Goal: Information Seeking & Learning: Learn about a topic

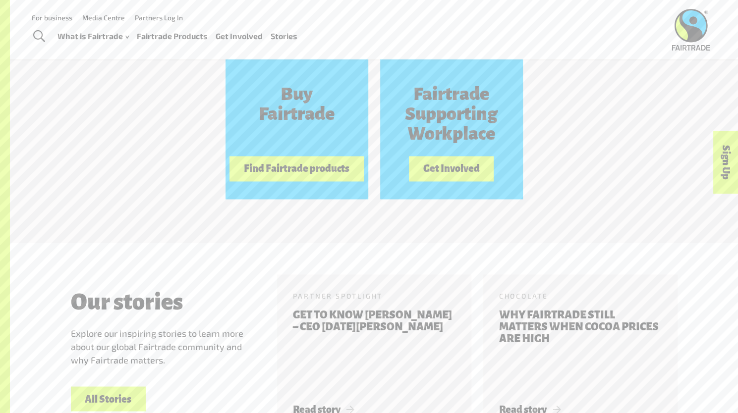
scroll to position [920, 0]
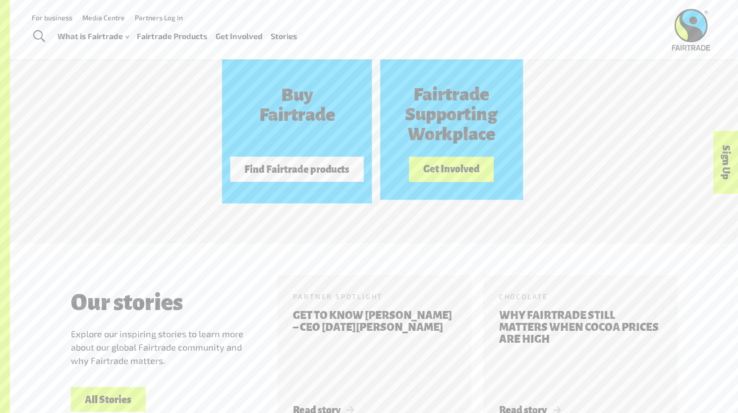
click at [344, 171] on button "Find Fairtrade products" at bounding box center [297, 169] width 134 height 25
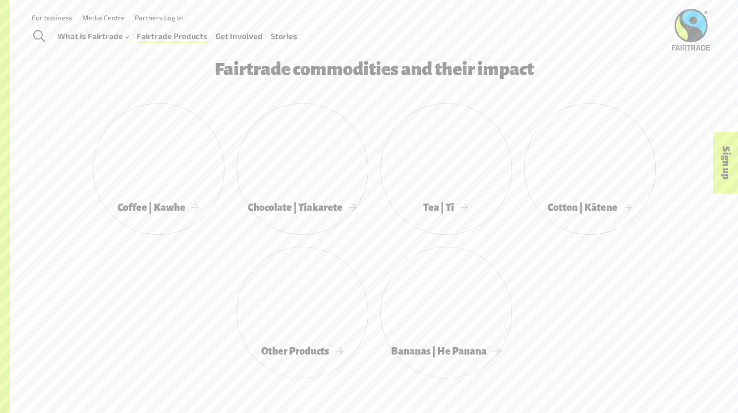
scroll to position [501, 0]
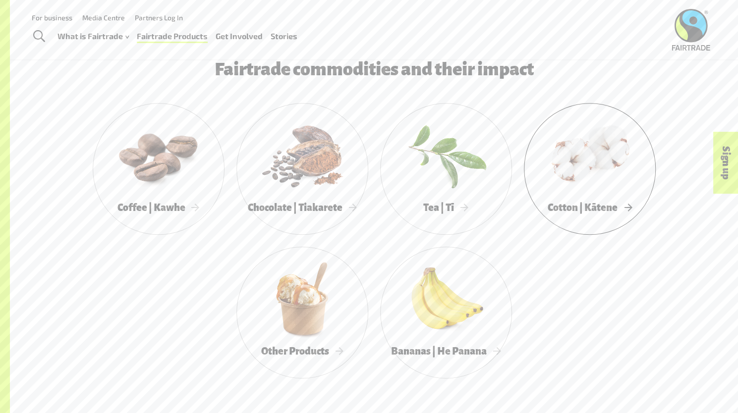
click at [599, 172] on div at bounding box center [590, 155] width 132 height 86
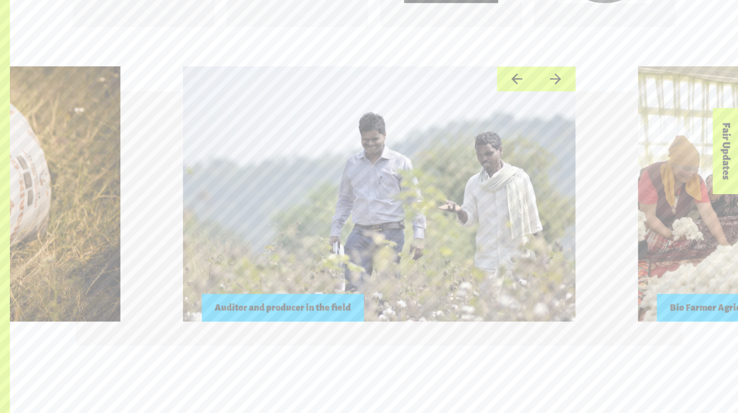
scroll to position [891, 0]
click at [395, 258] on div at bounding box center [379, 194] width 392 height 255
click at [373, 223] on div at bounding box center [379, 194] width 392 height 255
click at [321, 311] on div "Auditor and producer in the field" at bounding box center [283, 308] width 162 height 28
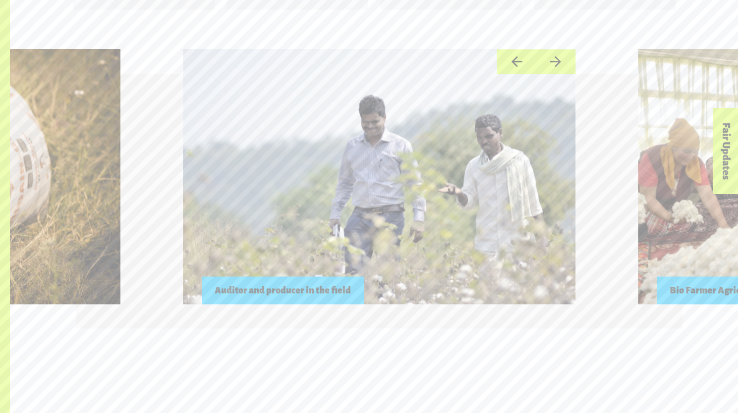
click at [304, 301] on div "Auditor and producer in the field" at bounding box center [283, 290] width 162 height 28
click at [313, 290] on div "Auditor and producer in the field" at bounding box center [283, 290] width 162 height 28
click at [290, 223] on div at bounding box center [379, 176] width 392 height 255
click at [556, 61] on button "Next" at bounding box center [555, 61] width 39 height 25
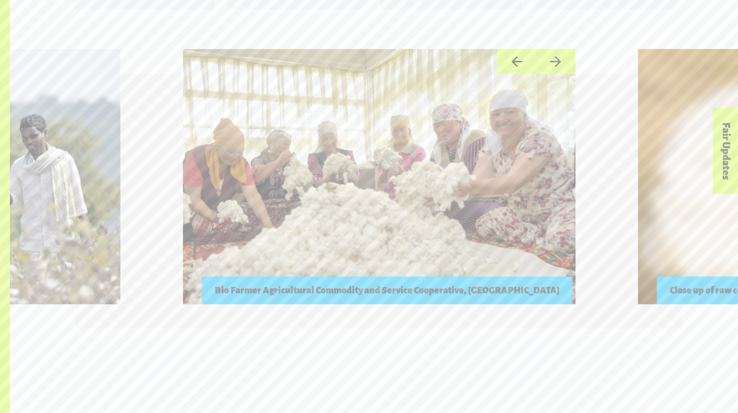
click at [556, 62] on button "Next" at bounding box center [555, 61] width 39 height 25
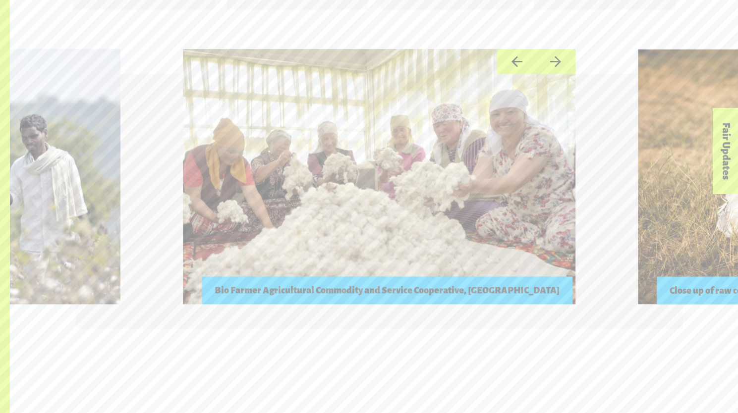
click at [556, 62] on button "Next" at bounding box center [555, 61] width 39 height 25
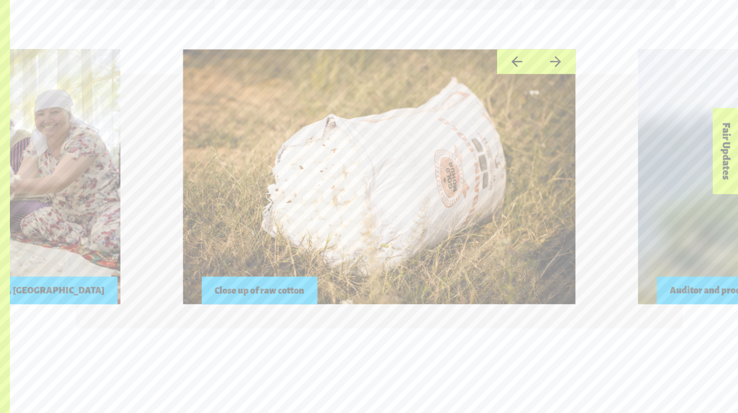
click at [545, 59] on button "Next" at bounding box center [555, 61] width 39 height 25
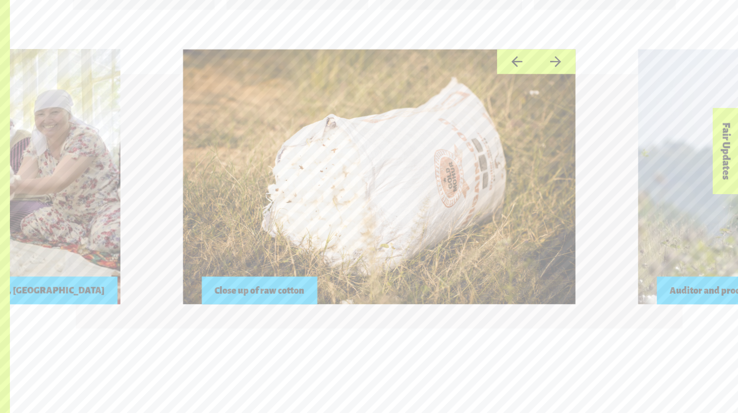
click at [543, 60] on button "Next" at bounding box center [555, 61] width 39 height 25
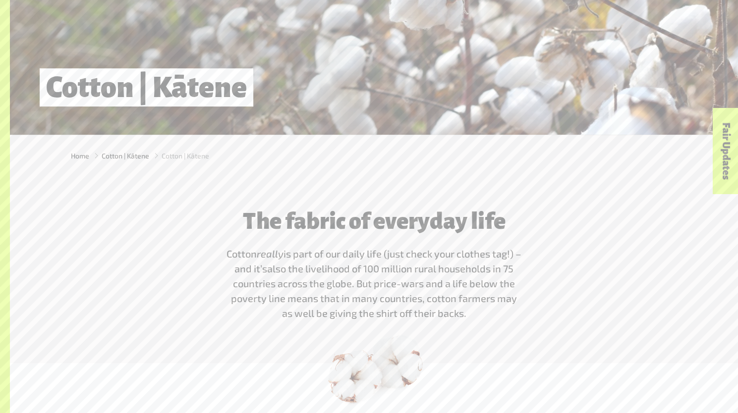
scroll to position [162, 0]
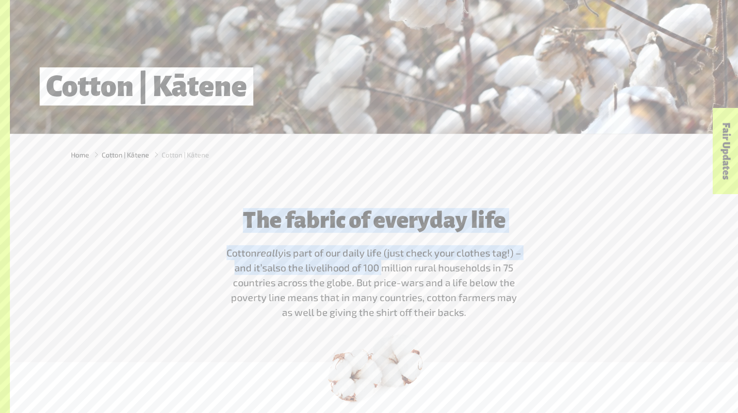
drag, startPoint x: 545, startPoint y: 60, endPoint x: 382, endPoint y: 276, distance: 271.0
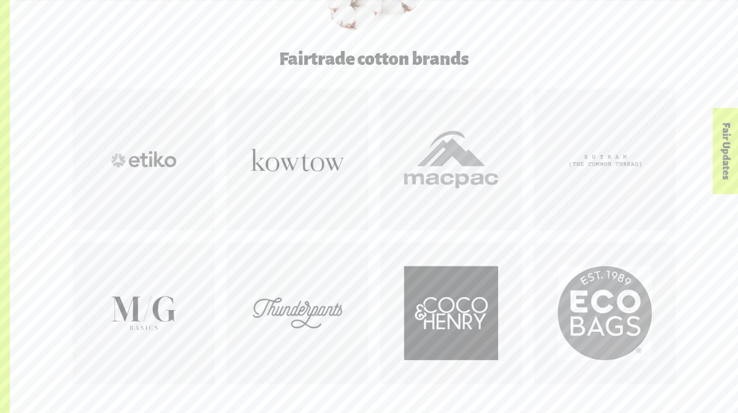
scroll to position [535, 0]
drag, startPoint x: 374, startPoint y: 278, endPoint x: 308, endPoint y: 311, distance: 73.6
click at [308, 311] on div at bounding box center [297, 312] width 94 height 94
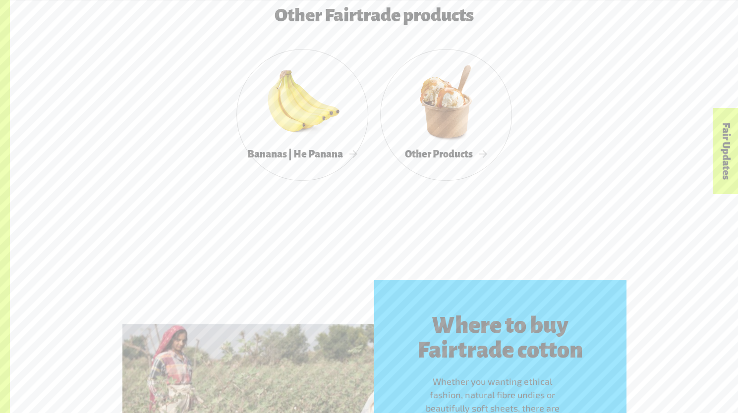
scroll to position [2590, 0]
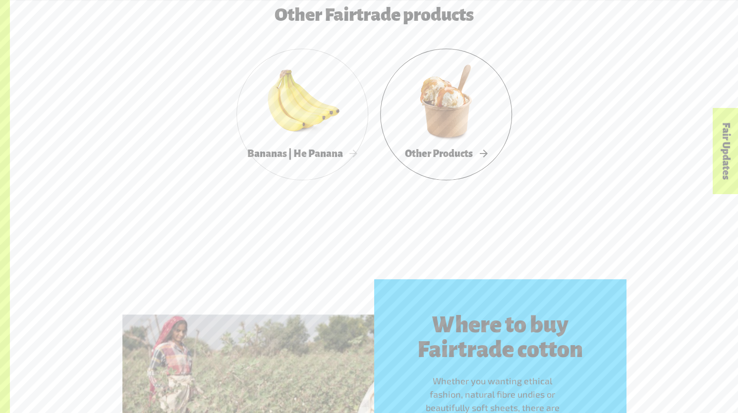
click at [440, 144] on div at bounding box center [446, 101] width 132 height 86
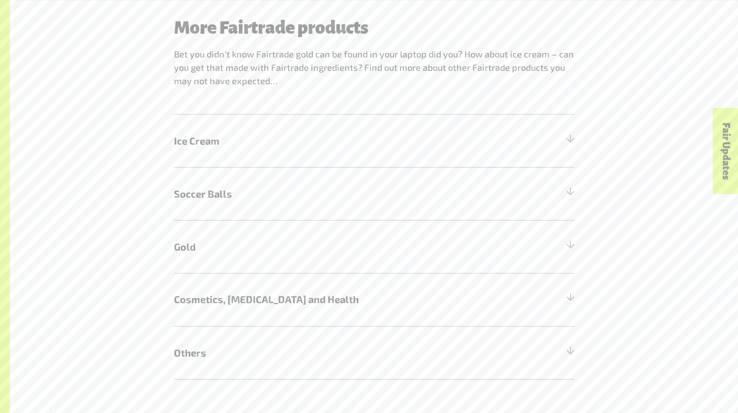
scroll to position [906, 0]
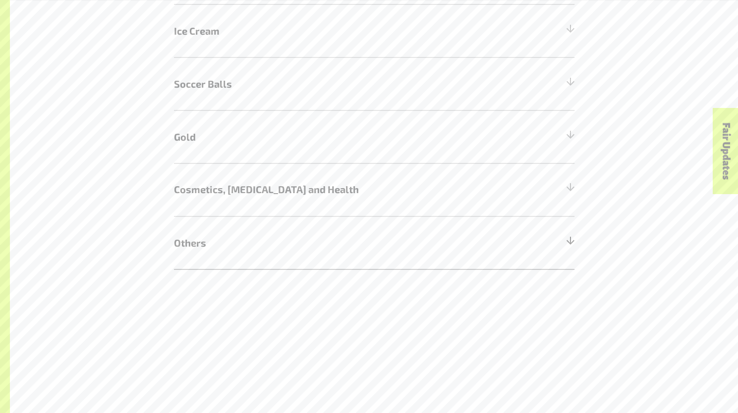
click at [249, 250] on span "Others" at bounding box center [324, 242] width 300 height 15
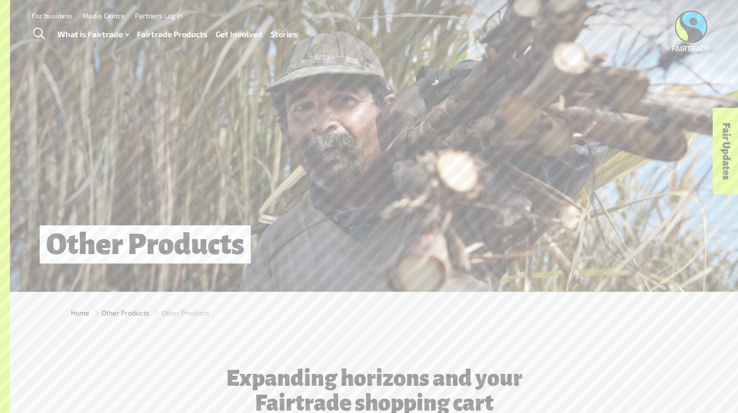
scroll to position [5, 0]
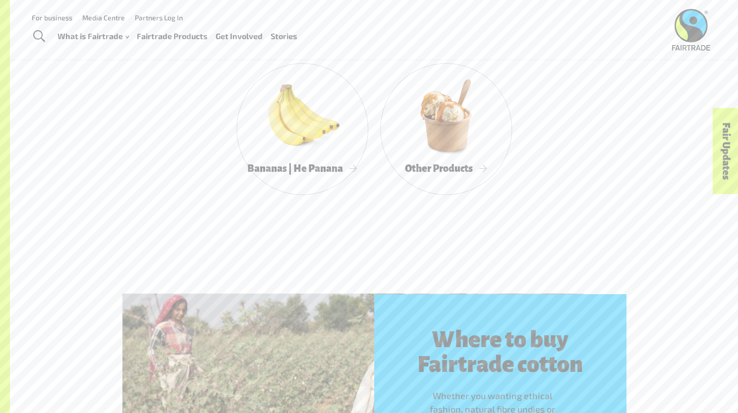
scroll to position [3700, 0]
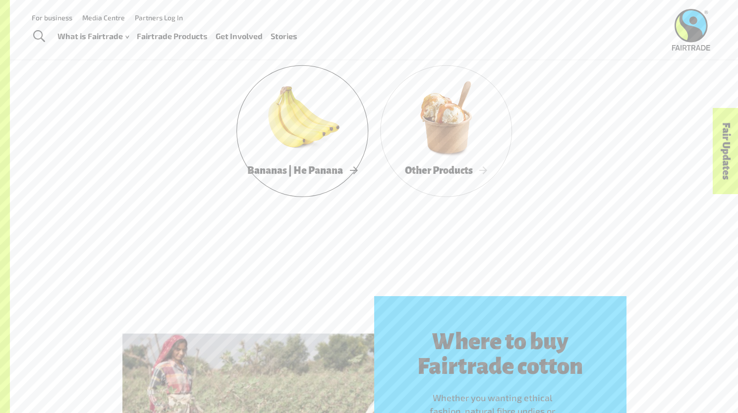
click at [319, 141] on div at bounding box center [302, 118] width 132 height 86
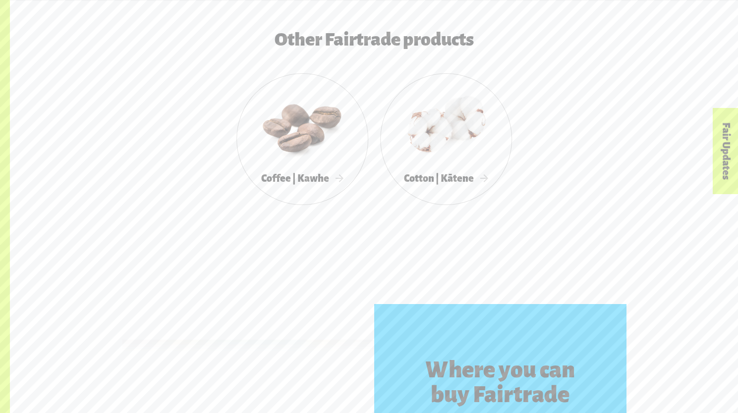
scroll to position [1975, 0]
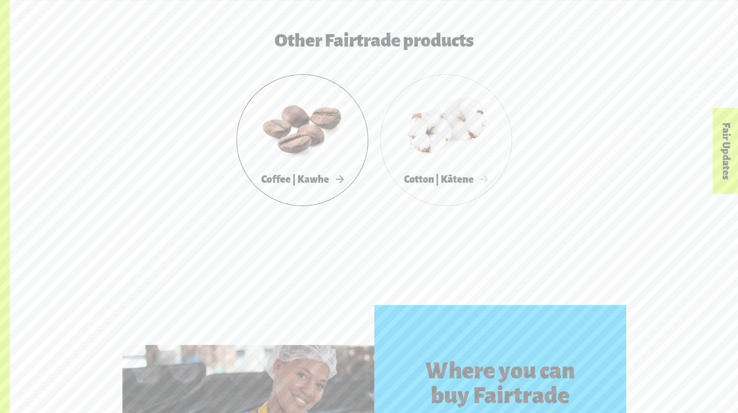
click at [310, 154] on div at bounding box center [302, 127] width 132 height 86
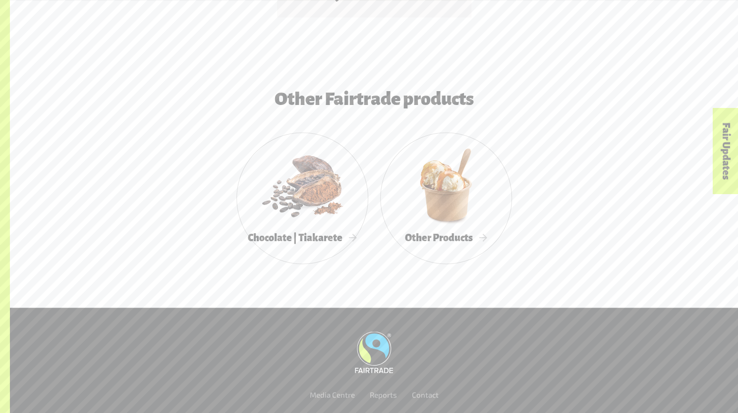
scroll to position [3219, 0]
click at [329, 216] on div at bounding box center [302, 184] width 132 height 86
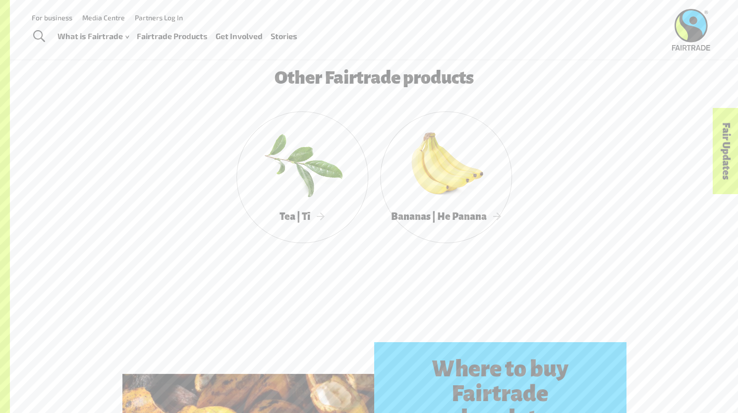
scroll to position [2224, 0]
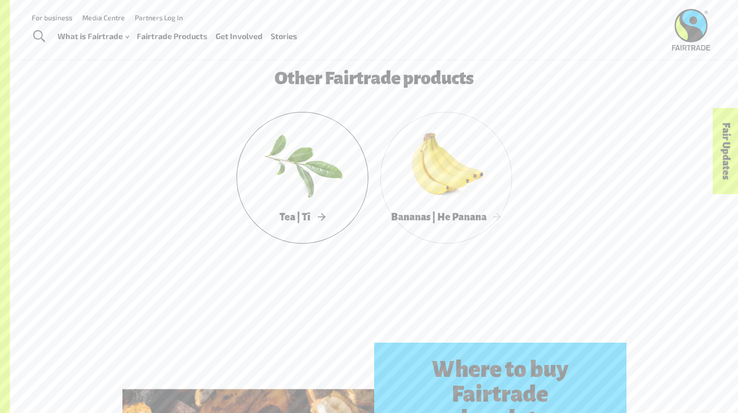
click at [315, 186] on div at bounding box center [302, 164] width 132 height 86
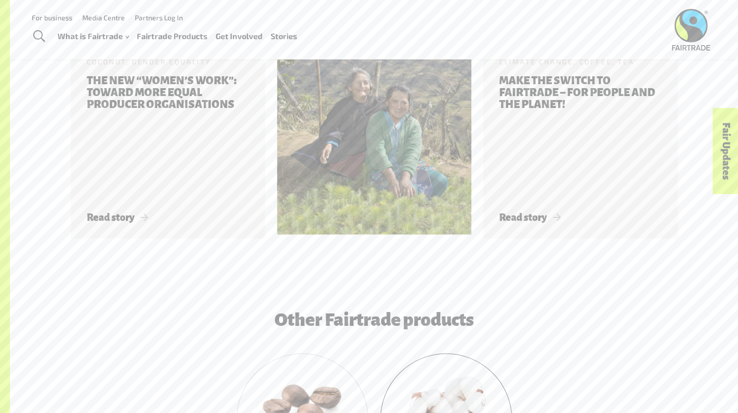
scroll to position [1450, 0]
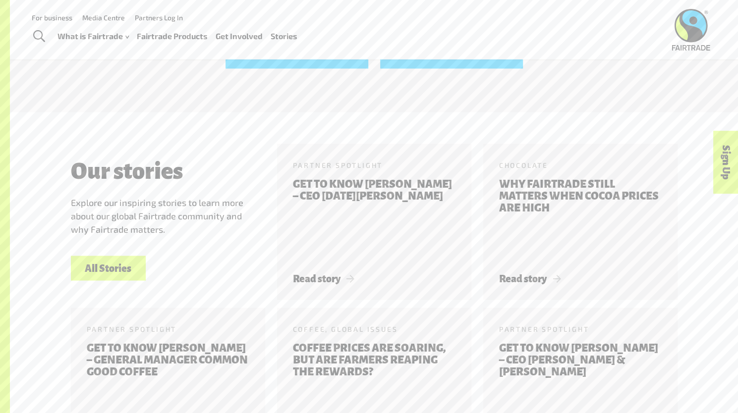
scroll to position [900, 0]
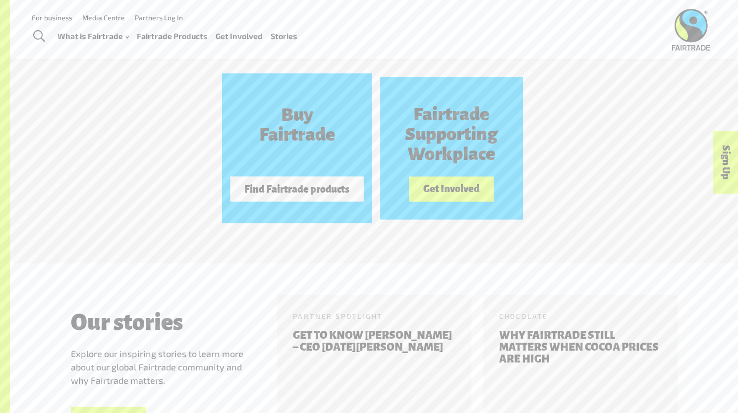
click at [282, 198] on button "Find Fairtrade products" at bounding box center [297, 188] width 134 height 25
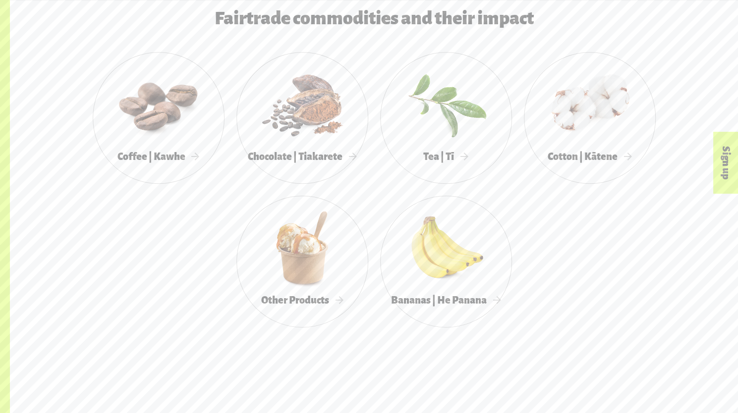
scroll to position [553, 0]
click at [288, 298] on span "Other Products" at bounding box center [302, 299] width 82 height 11
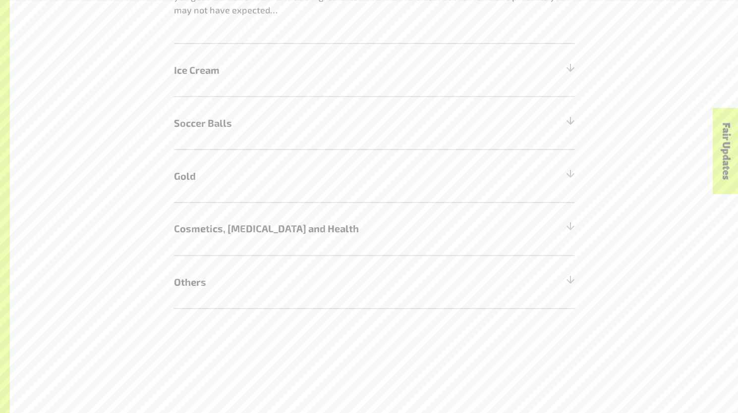
scroll to position [868, 0]
click at [263, 268] on h5 "Others" at bounding box center [374, 281] width 400 height 53
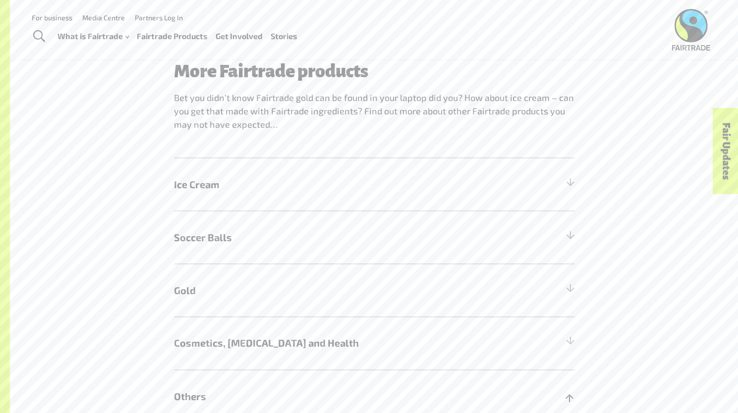
scroll to position [753, 0]
click at [200, 191] on span "Ice Cream" at bounding box center [324, 183] width 300 height 15
